Goal: Task Accomplishment & Management: Use online tool/utility

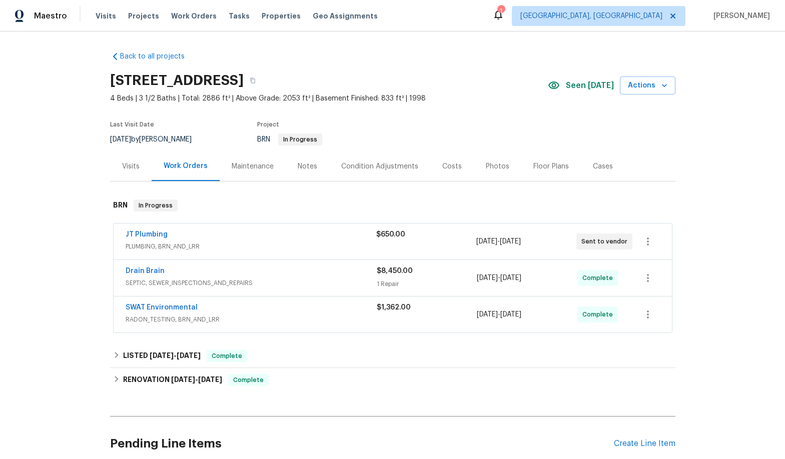
scroll to position [50, 0]
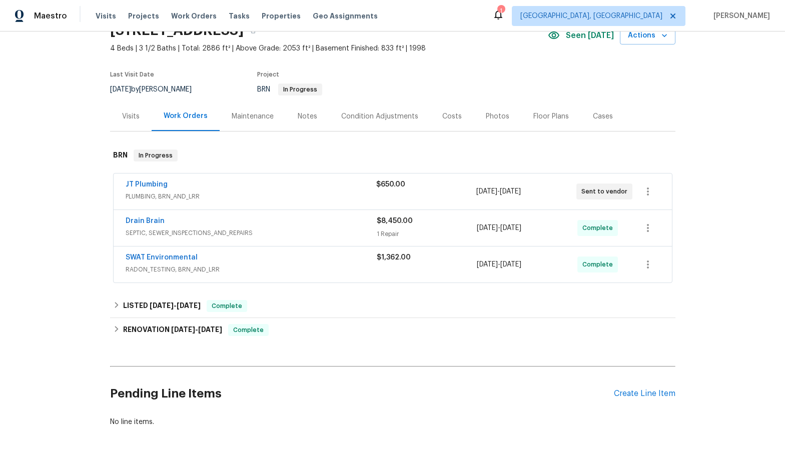
click at [153, 195] on span "PLUMBING, BRN_AND_LRR" at bounding box center [251, 197] width 251 height 10
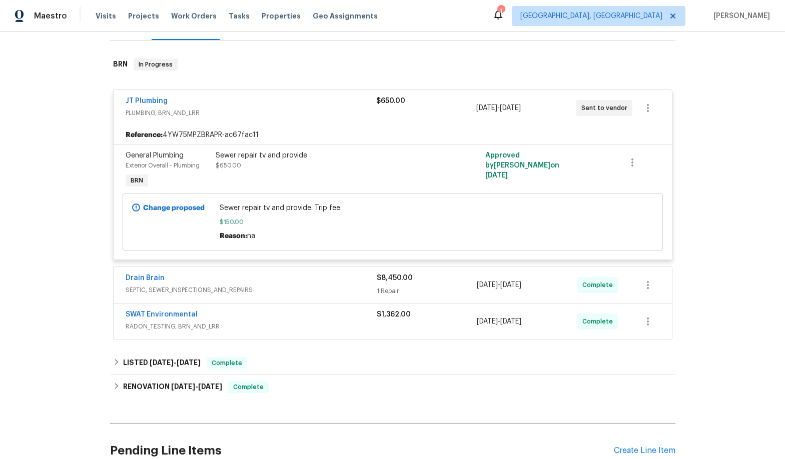
scroll to position [150, 0]
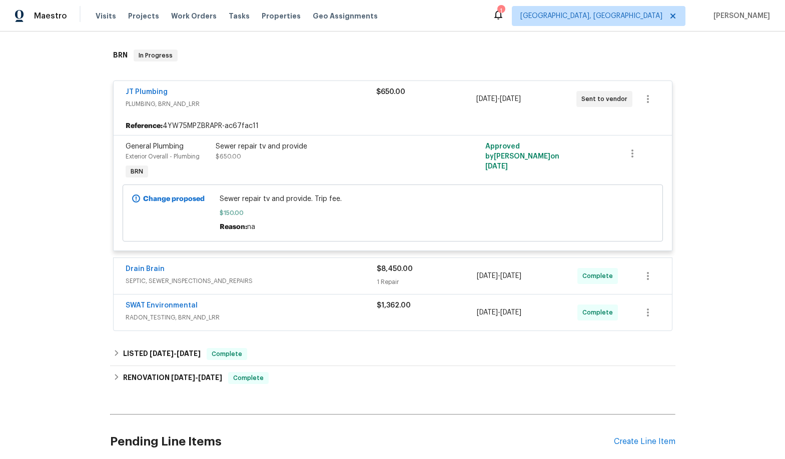
click at [169, 158] on span "Exterior Overall - Plumbing" at bounding box center [163, 157] width 74 height 6
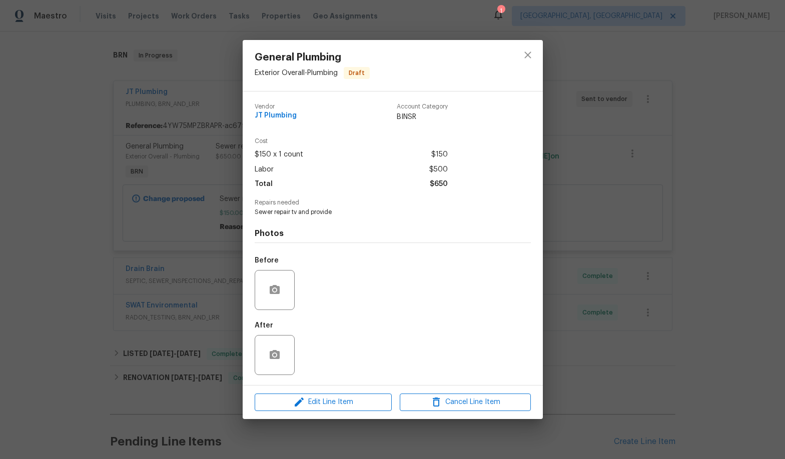
click at [221, 121] on div "General Plumbing Exterior Overall - Plumbing Draft Vendor JT Plumbing Account C…" at bounding box center [392, 229] width 785 height 459
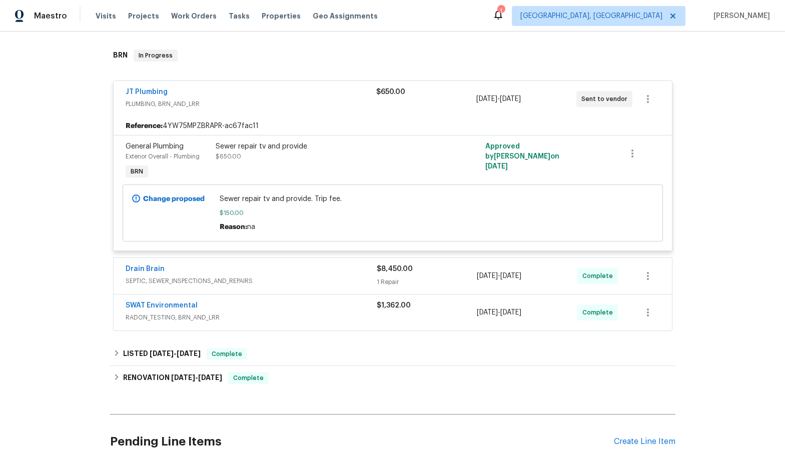
click at [143, 153] on div "Exterior Overall - Plumbing" at bounding box center [168, 157] width 84 height 10
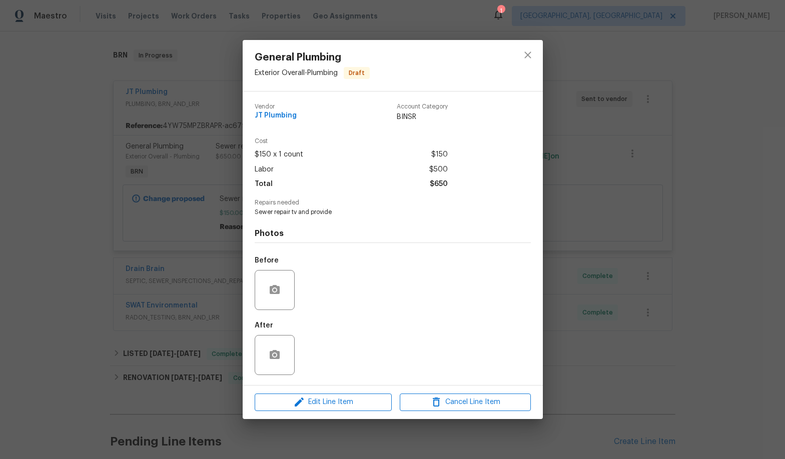
click at [228, 153] on div "General Plumbing Exterior Overall - Plumbing Draft Vendor JT Plumbing Account C…" at bounding box center [392, 229] width 785 height 459
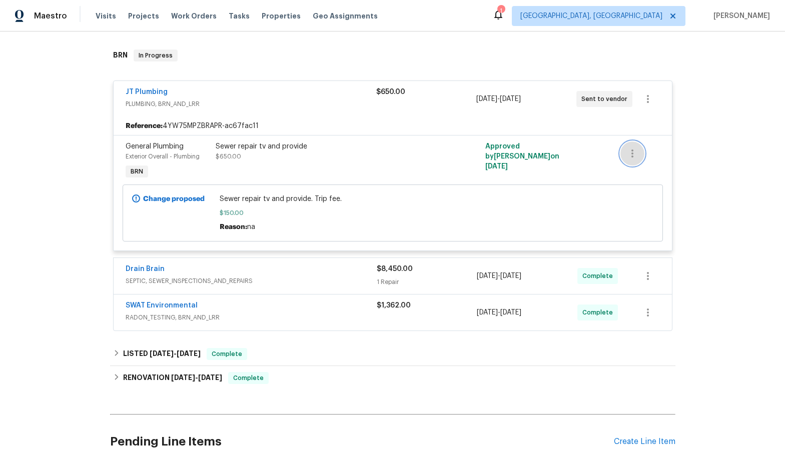
click at [629, 149] on icon "button" at bounding box center [632, 154] width 12 height 12
click at [531, 159] on div at bounding box center [392, 229] width 785 height 459
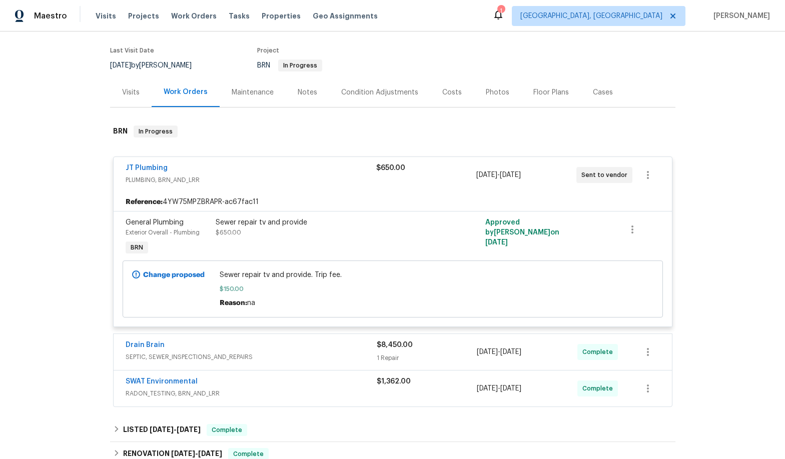
scroll to position [42, 0]
